Goal: Task Accomplishment & Management: Manage account settings

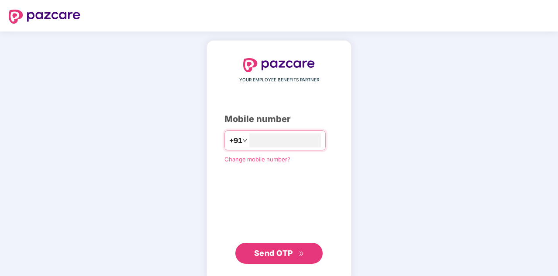
type input "**********"
click at [282, 253] on span "Send OTP" at bounding box center [273, 252] width 39 height 9
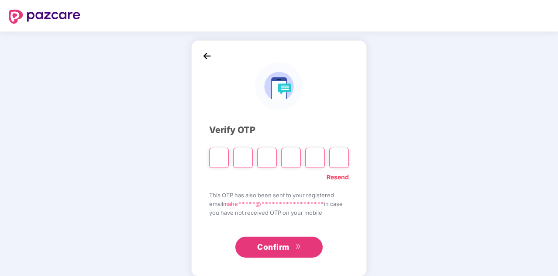
type input "*"
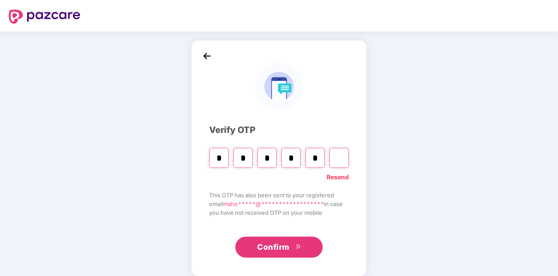
type input "*"
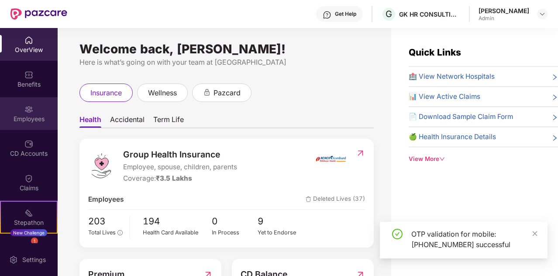
click at [31, 103] on div "Employees" at bounding box center [29, 113] width 58 height 33
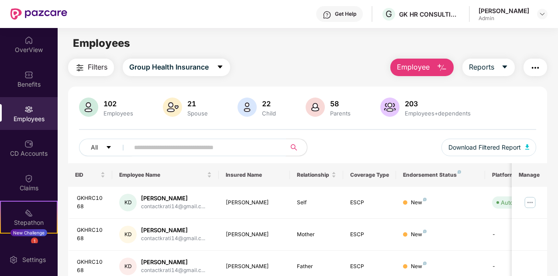
click at [182, 151] on input "text" at bounding box center [204, 147] width 140 height 13
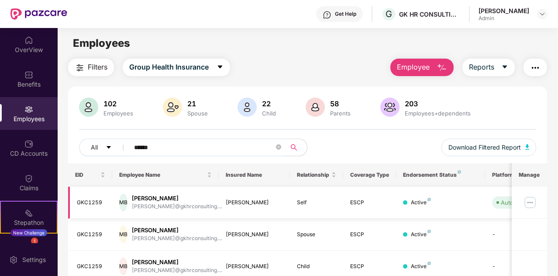
type input "******"
click at [528, 202] on img at bounding box center [530, 202] width 14 height 14
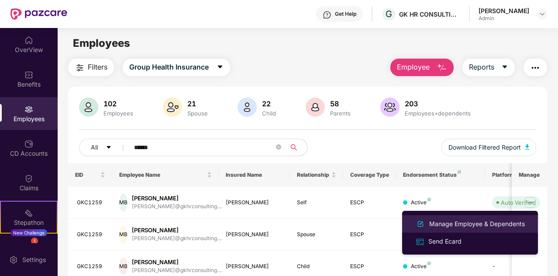
click at [467, 226] on div "Manage Employee & Dependents" at bounding box center [477, 224] width 99 height 10
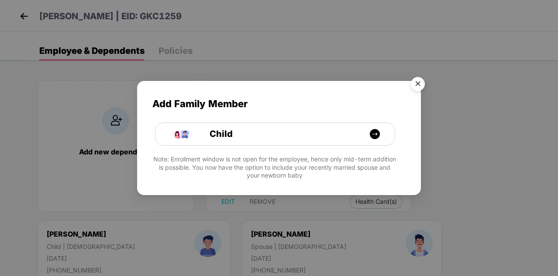
click at [415, 85] on img "Close" at bounding box center [418, 85] width 24 height 24
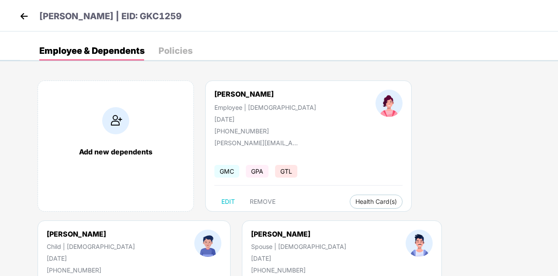
click at [25, 17] on img at bounding box center [23, 16] width 13 height 13
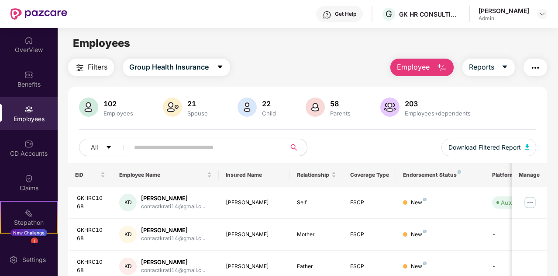
click at [187, 143] on input "text" at bounding box center [204, 147] width 140 height 13
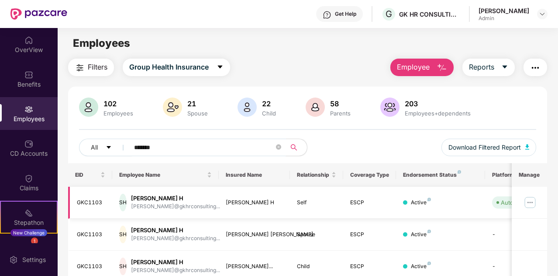
type input "*******"
click at [531, 197] on img at bounding box center [530, 202] width 14 height 14
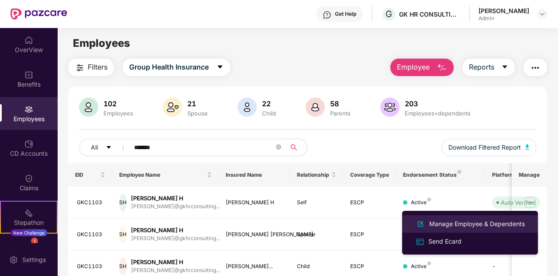
click at [472, 223] on div "Manage Employee & Dependents" at bounding box center [477, 224] width 99 height 10
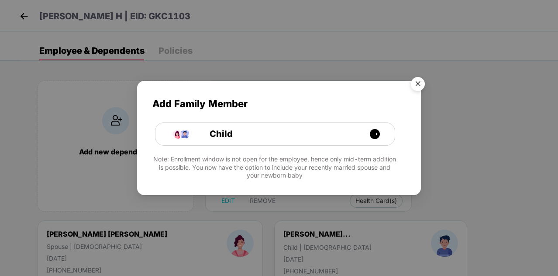
click at [413, 80] on img "Close" at bounding box center [418, 85] width 24 height 24
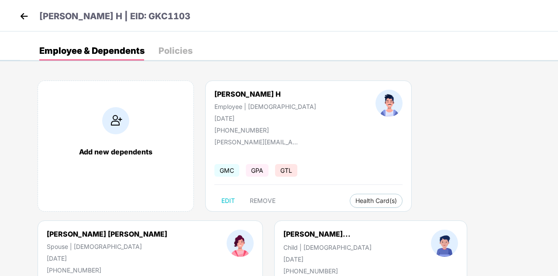
click at [179, 48] on div "Policies" at bounding box center [176, 50] width 34 height 9
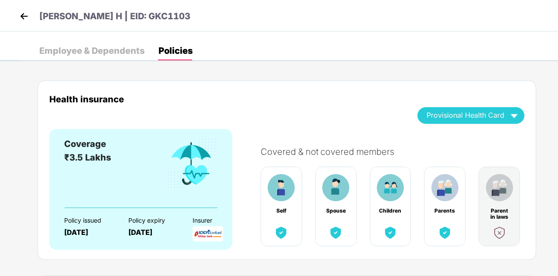
scroll to position [241, 0]
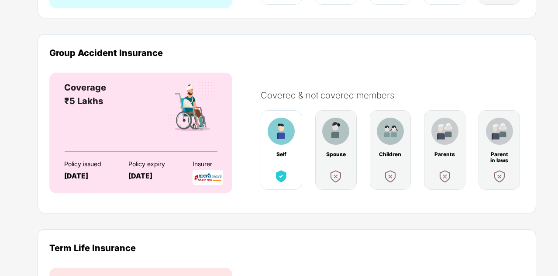
click at [474, 56] on div "Group Accident Insurance" at bounding box center [286, 53] width 475 height 10
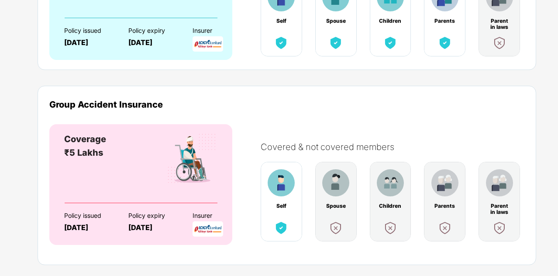
scroll to position [0, 0]
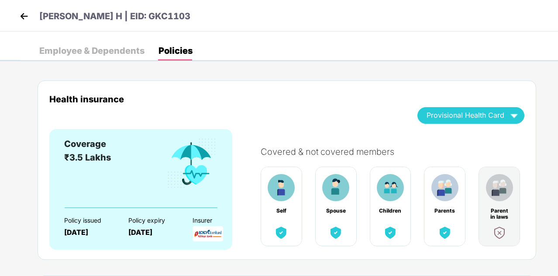
click at [28, 15] on img at bounding box center [23, 16] width 13 height 13
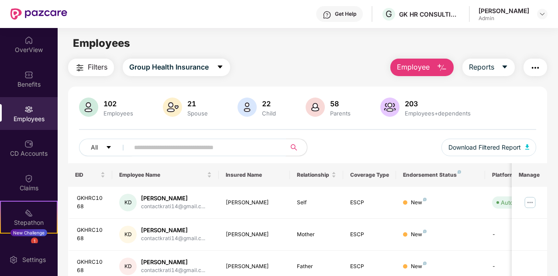
click at [190, 149] on input "text" at bounding box center [204, 147] width 140 height 13
type input "*"
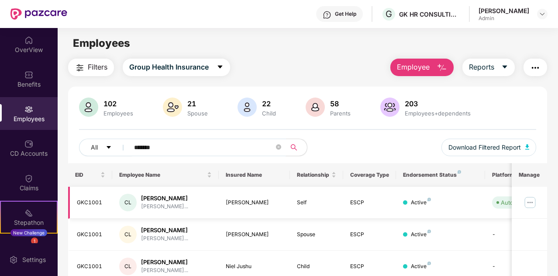
type input "*******"
click at [531, 198] on img at bounding box center [530, 202] width 14 height 14
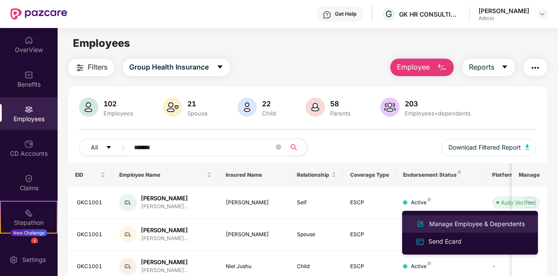
click at [473, 221] on div "Manage Employee & Dependents" at bounding box center [477, 224] width 99 height 10
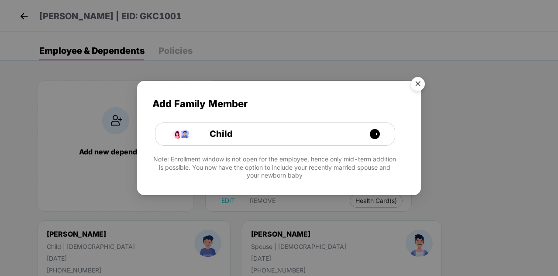
click at [422, 84] on img "Close" at bounding box center [418, 85] width 24 height 24
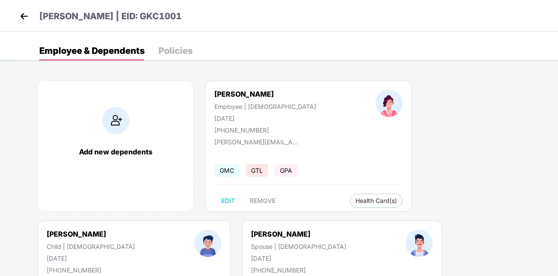
click at [170, 50] on div "Policies" at bounding box center [176, 50] width 34 height 9
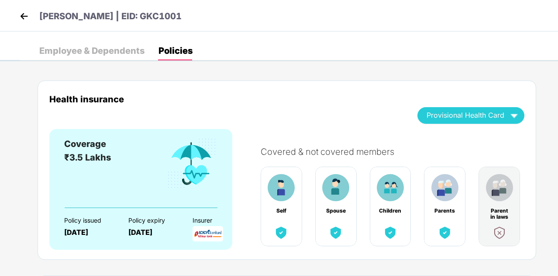
click at [102, 54] on div "Employee & Dependents" at bounding box center [91, 50] width 105 height 9
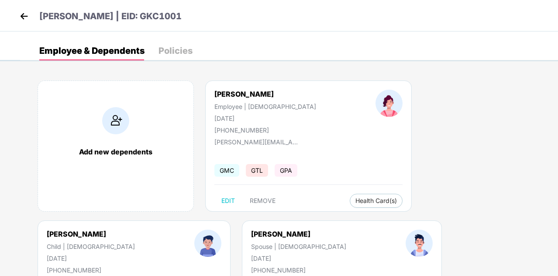
click at [170, 46] on div "Policies" at bounding box center [176, 50] width 34 height 9
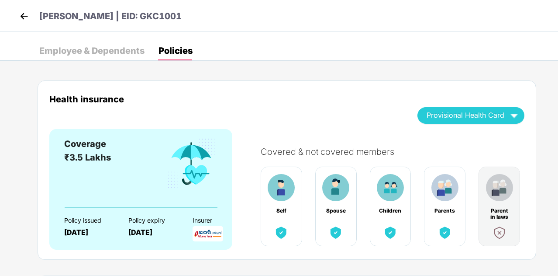
click at [117, 50] on div "Employee & Dependents" at bounding box center [91, 50] width 105 height 9
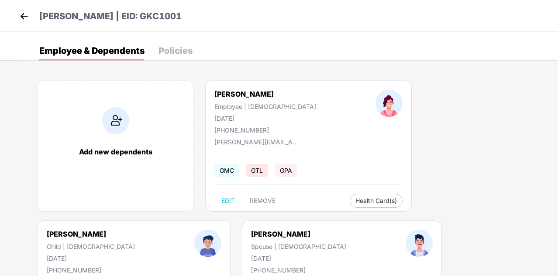
click at [163, 49] on div "Policies" at bounding box center [176, 50] width 34 height 9
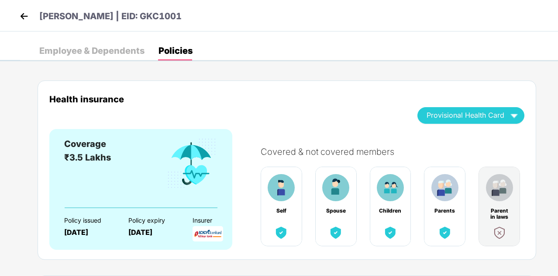
click at [107, 52] on div "Employee & Dependents" at bounding box center [91, 50] width 105 height 9
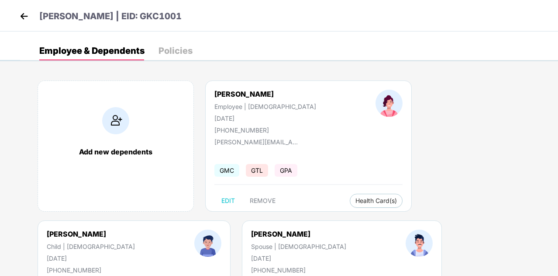
click at [25, 15] on img at bounding box center [23, 16] width 13 height 13
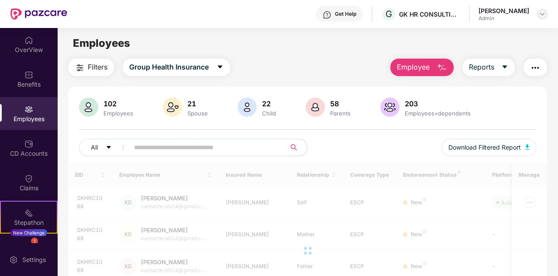
click at [544, 12] on img at bounding box center [542, 13] width 7 height 7
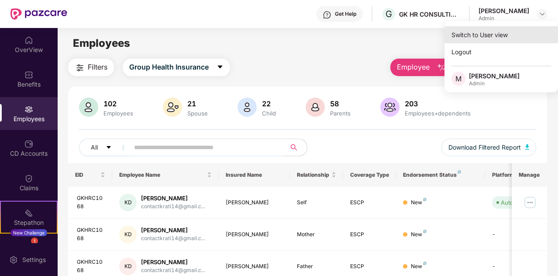
click at [482, 30] on div "Switch to User view" at bounding box center [502, 34] width 114 height 17
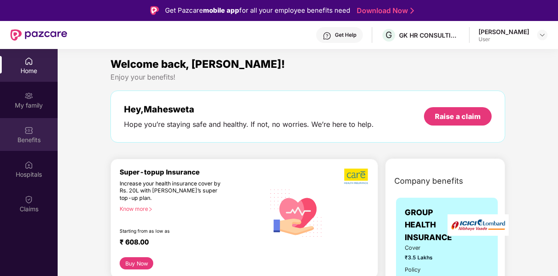
click at [31, 132] on img at bounding box center [28, 130] width 9 height 9
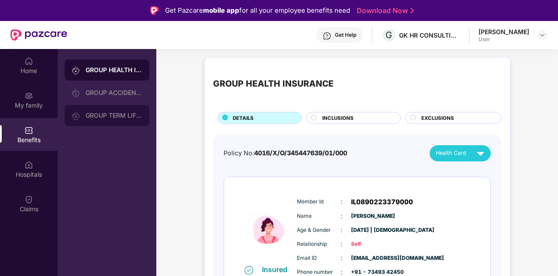
click at [108, 112] on div "GROUP TERM LIFE INSURANCE" at bounding box center [114, 115] width 57 height 7
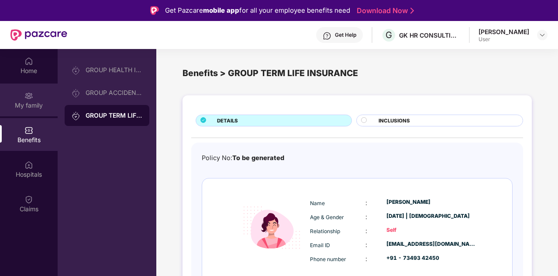
click at [34, 98] on div "My family" at bounding box center [29, 99] width 58 height 33
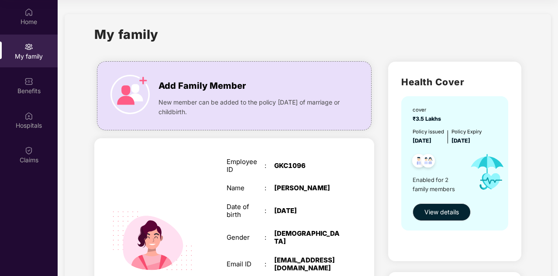
scroll to position [2, 0]
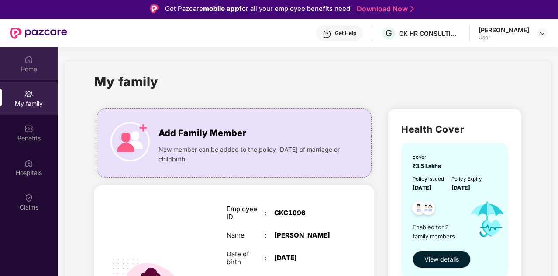
click at [43, 72] on div "Home" at bounding box center [29, 69] width 58 height 9
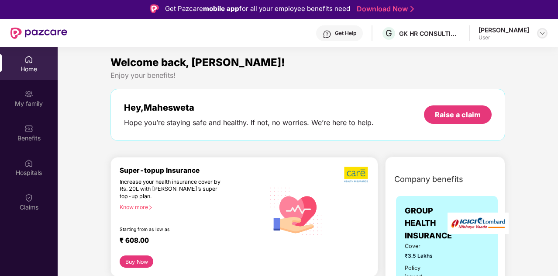
click at [539, 30] on div at bounding box center [542, 33] width 10 height 10
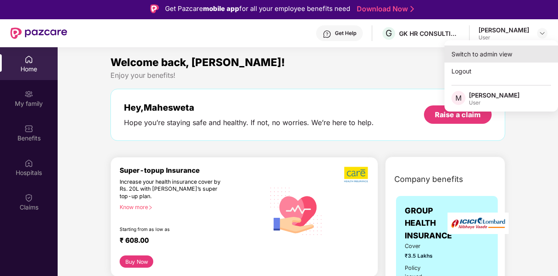
click at [485, 56] on div "Switch to admin view" at bounding box center [502, 53] width 114 height 17
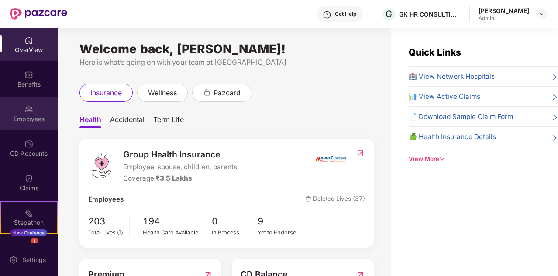
click at [30, 112] on img at bounding box center [28, 109] width 9 height 9
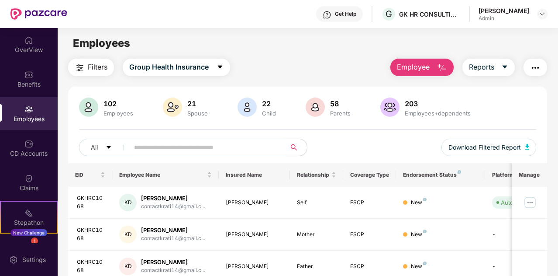
click at [192, 145] on input "text" at bounding box center [204, 147] width 140 height 13
type input "******"
click at [534, 203] on img at bounding box center [530, 202] width 14 height 14
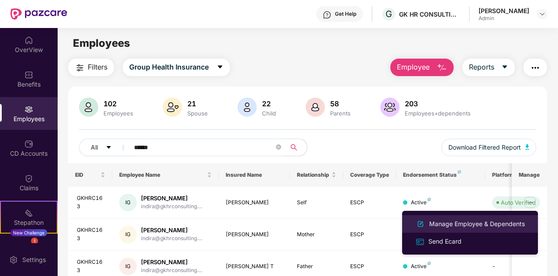
click at [481, 218] on li "Manage Employee & Dependents" at bounding box center [470, 223] width 136 height 17
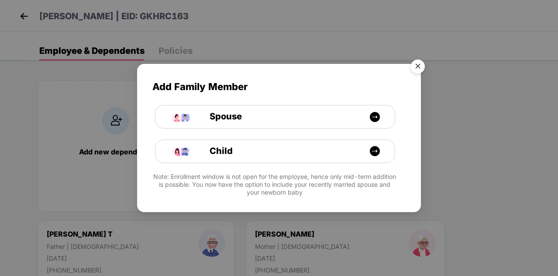
click at [419, 70] on img "Close" at bounding box center [418, 67] width 24 height 24
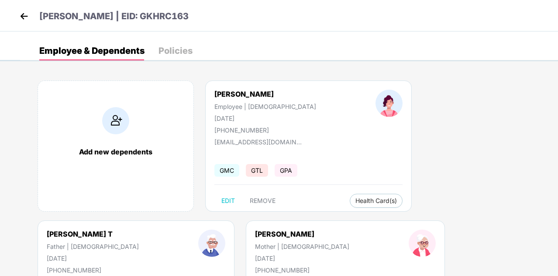
click at [166, 47] on div "Policies" at bounding box center [176, 50] width 34 height 9
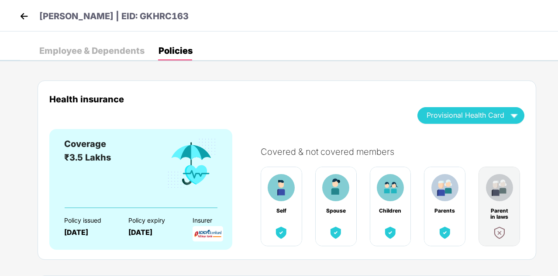
click at [22, 18] on img at bounding box center [23, 16] width 13 height 13
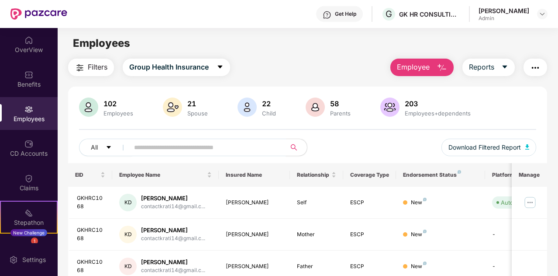
click at [177, 149] on input "text" at bounding box center [204, 147] width 140 height 13
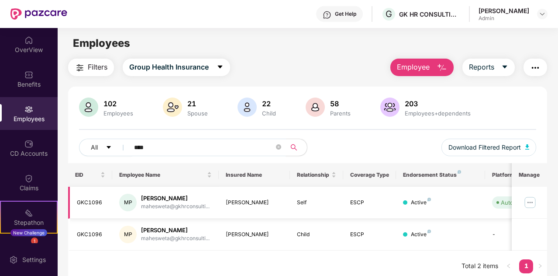
type input "****"
click at [537, 204] on img at bounding box center [530, 202] width 14 height 14
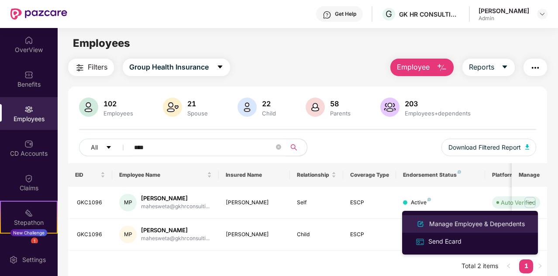
click at [481, 219] on div "Manage Employee & Dependents" at bounding box center [477, 224] width 99 height 10
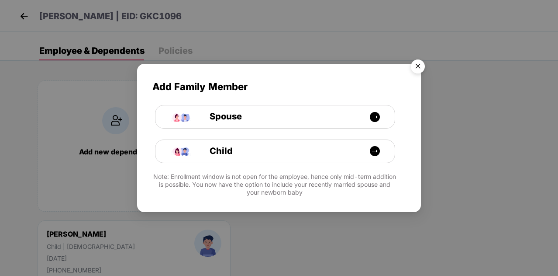
click at [414, 69] on img "Close" at bounding box center [418, 67] width 24 height 24
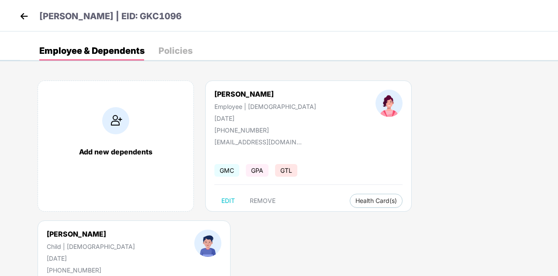
click at [176, 54] on div "Policies" at bounding box center [176, 50] width 34 height 9
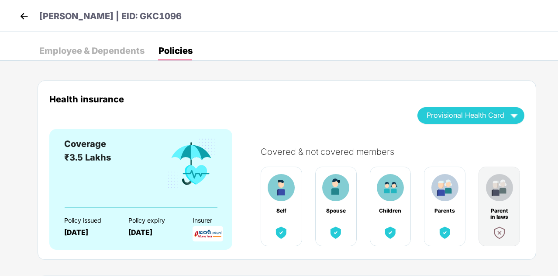
click at [94, 47] on div "Employee & Dependents" at bounding box center [91, 50] width 105 height 9
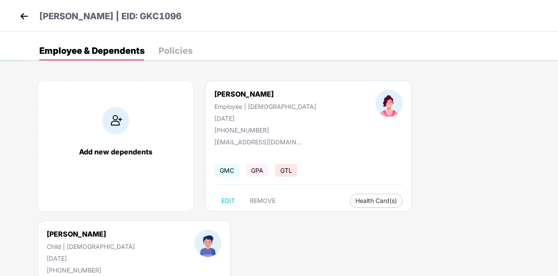
scroll to position [2, 0]
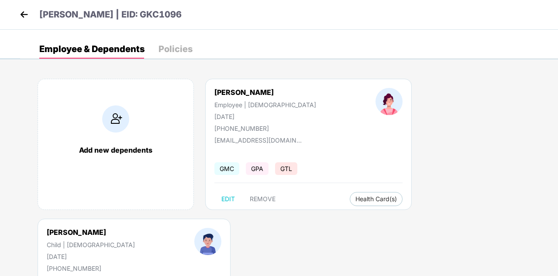
click at [181, 49] on div "Policies" at bounding box center [176, 49] width 34 height 9
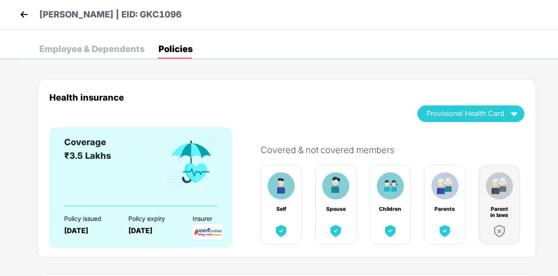
click at [91, 55] on div "Employee & Dependents" at bounding box center [91, 48] width 105 height 19
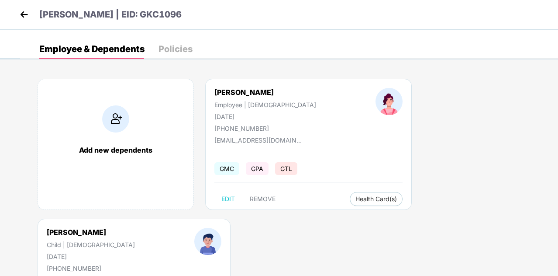
click at [165, 51] on div "Policies" at bounding box center [176, 49] width 34 height 9
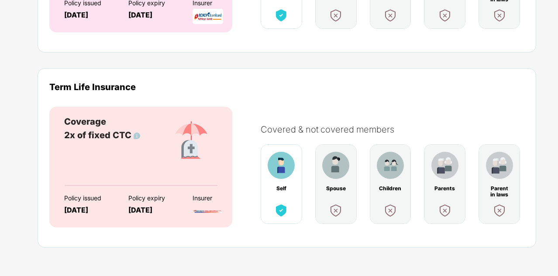
scroll to position [0, 0]
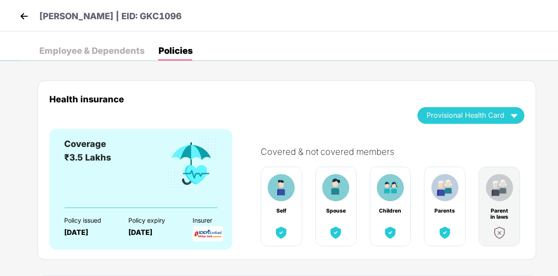
click at [34, 16] on header "[PERSON_NAME] | EID: GKC1096" at bounding box center [99, 18] width 164 height 16
